Goal: Task Accomplishment & Management: Manage account settings

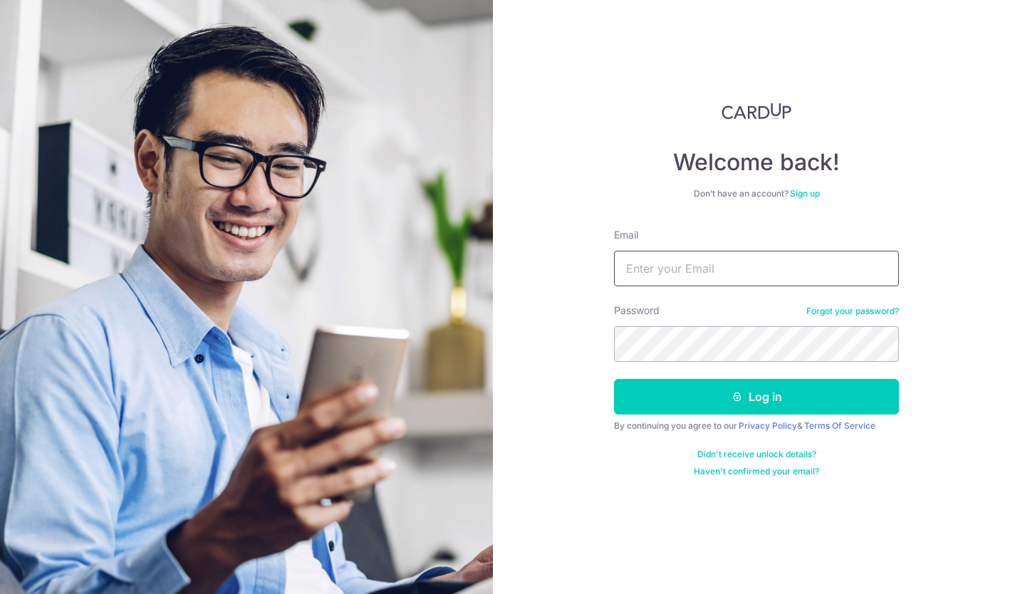
type input "[PERSON_NAME][EMAIL_ADDRESS][DOMAIN_NAME]"
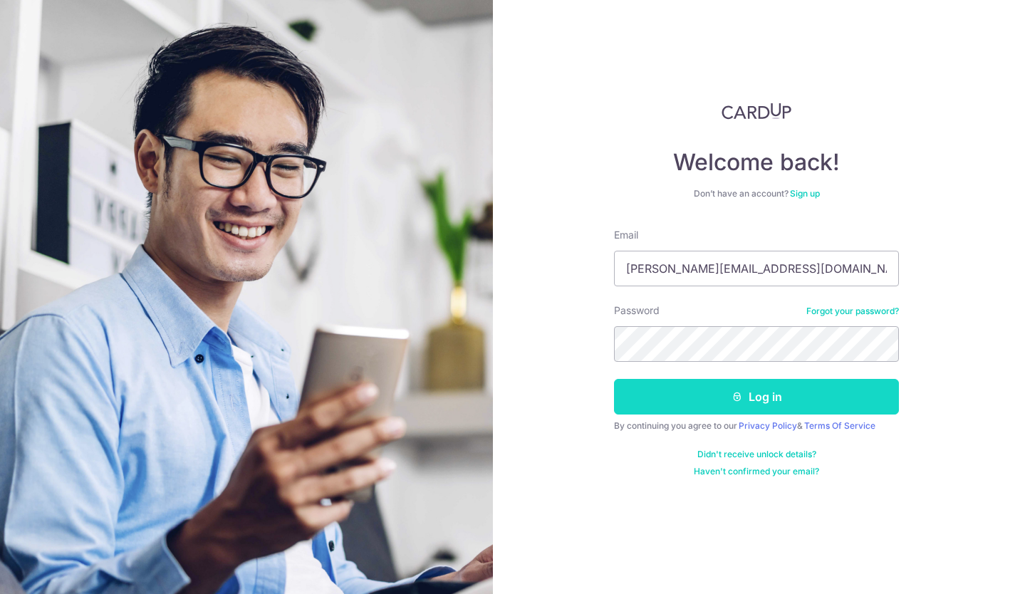
click at [774, 390] on button "Log in" at bounding box center [756, 397] width 285 height 36
